Goal: Task Accomplishment & Management: Manage account settings

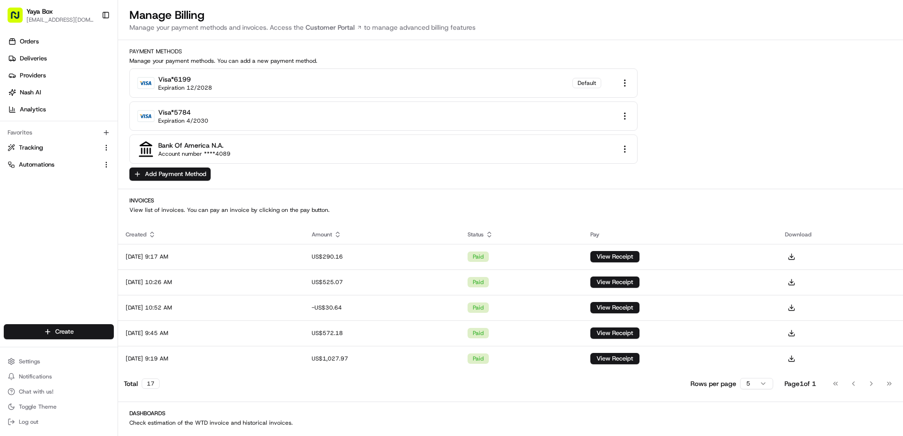
click at [79, 211] on div "Orders Deliveries Providers [PERSON_NAME] Analytics Favorites Tracking Automati…" at bounding box center [59, 180] width 118 height 300
click at [54, 61] on link "Deliveries" at bounding box center [61, 58] width 114 height 15
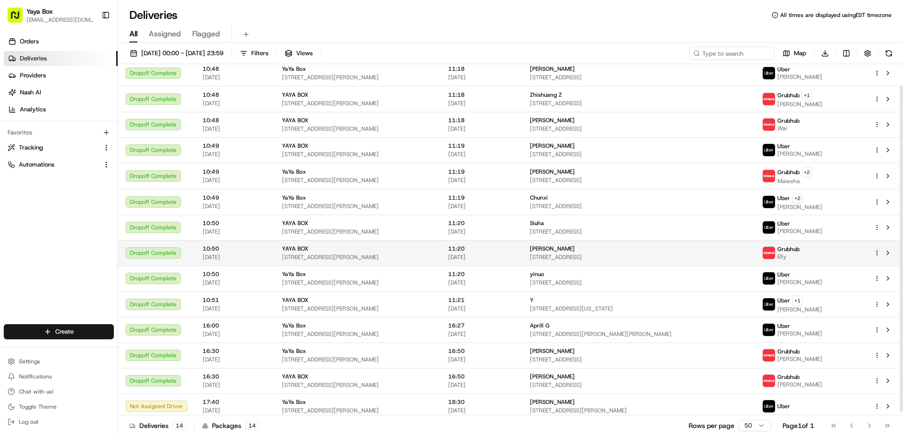
scroll to position [26, 0]
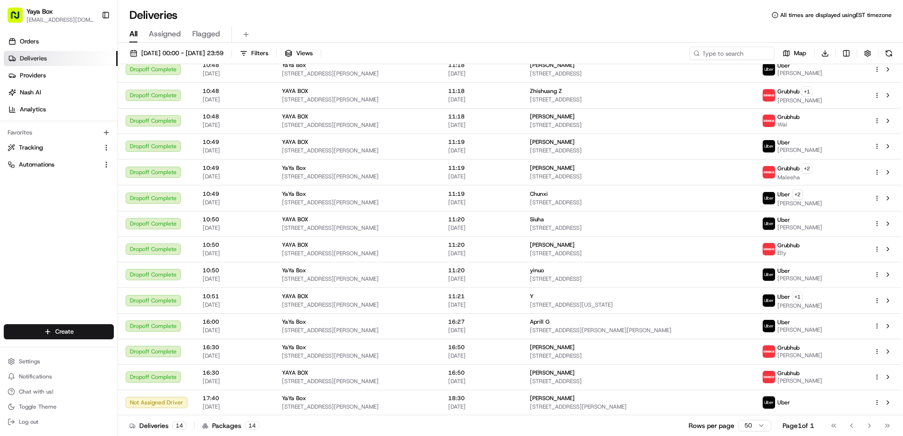
click at [59, 229] on div "Orders Deliveries Providers [PERSON_NAME] Analytics Favorites Tracking Automati…" at bounding box center [59, 180] width 118 height 300
click at [35, 369] on ul "Settings Notifications Chat with us! Toggle Theme Log out" at bounding box center [59, 392] width 110 height 74
click at [37, 367] on button "Settings" at bounding box center [59, 361] width 110 height 13
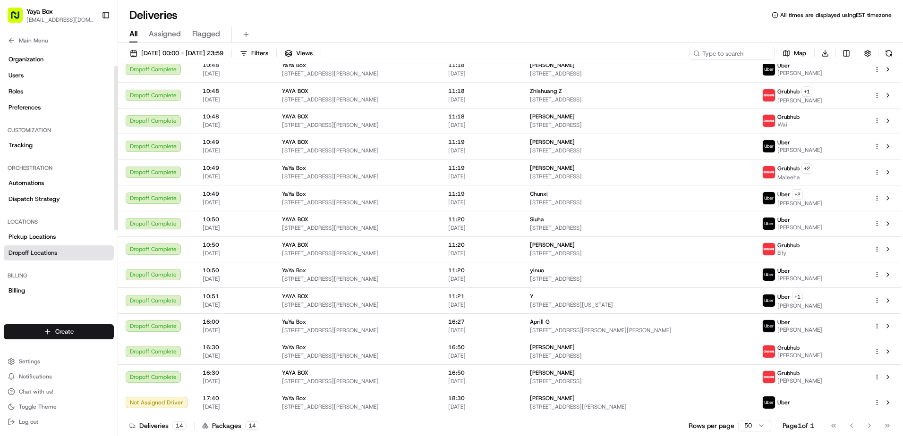
scroll to position [63, 0]
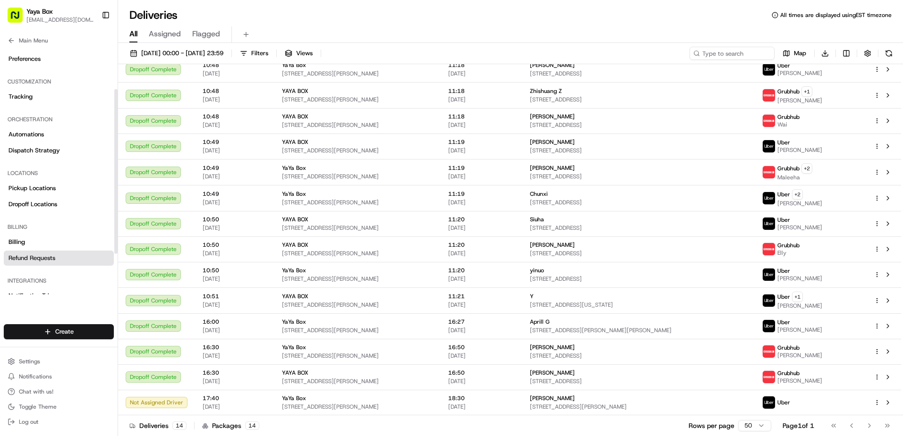
click at [55, 260] on span "Refund Requests" at bounding box center [31, 258] width 47 height 8
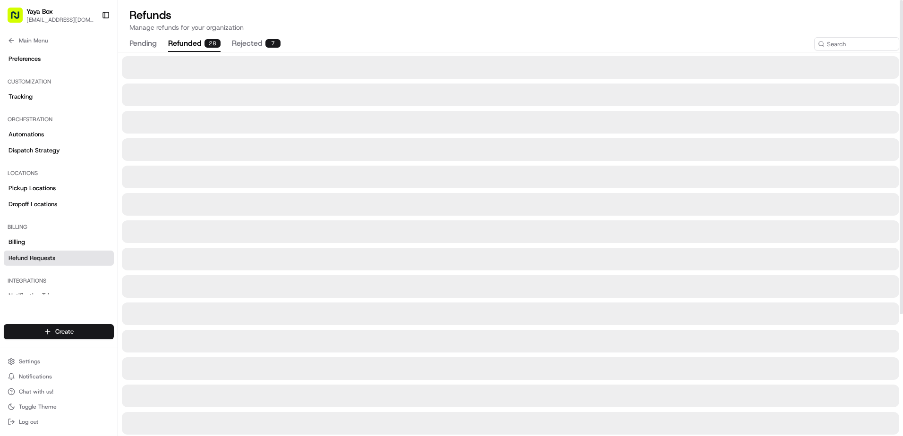
click at [215, 44] on div "28" at bounding box center [212, 43] width 16 height 8
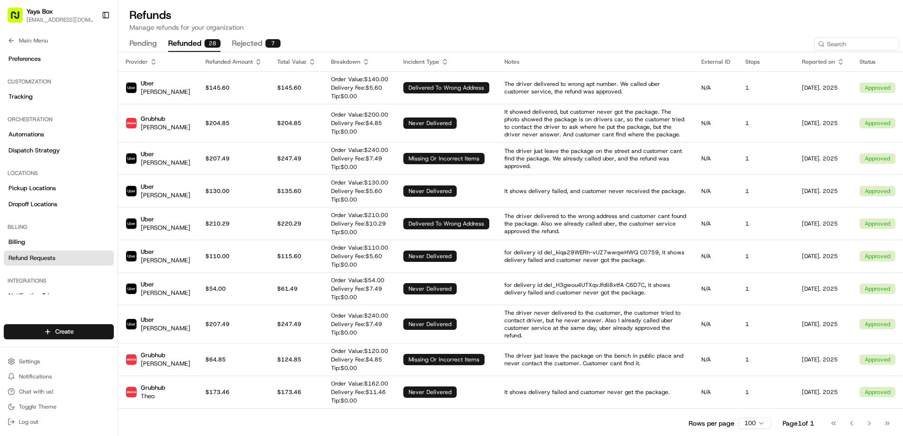
click at [250, 42] on button "rejected 7" at bounding box center [256, 44] width 49 height 16
